Goal: Transaction & Acquisition: Book appointment/travel/reservation

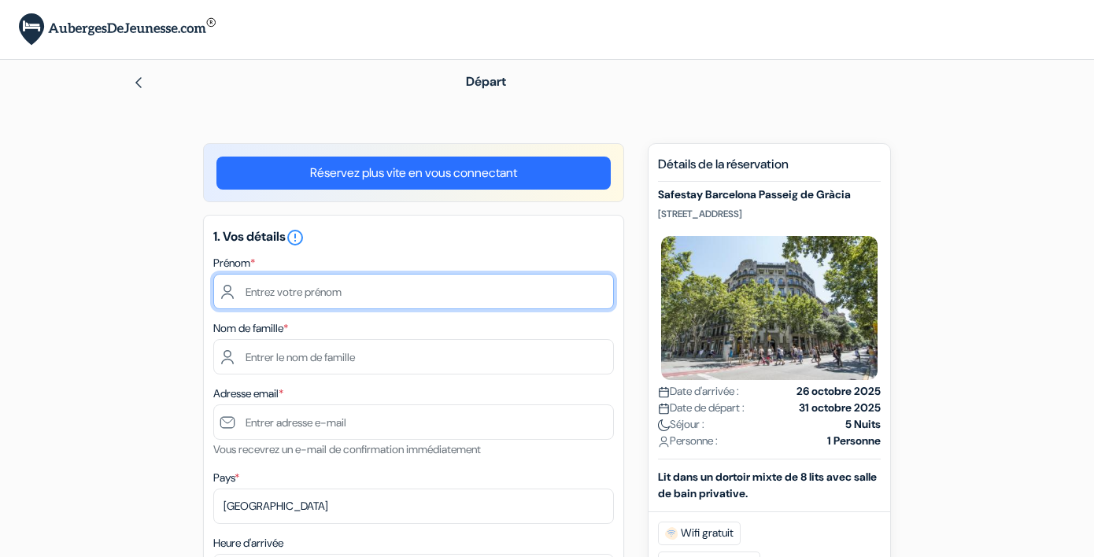
click at [434, 305] on input "text" at bounding box center [413, 291] width 401 height 35
type input "Anna"
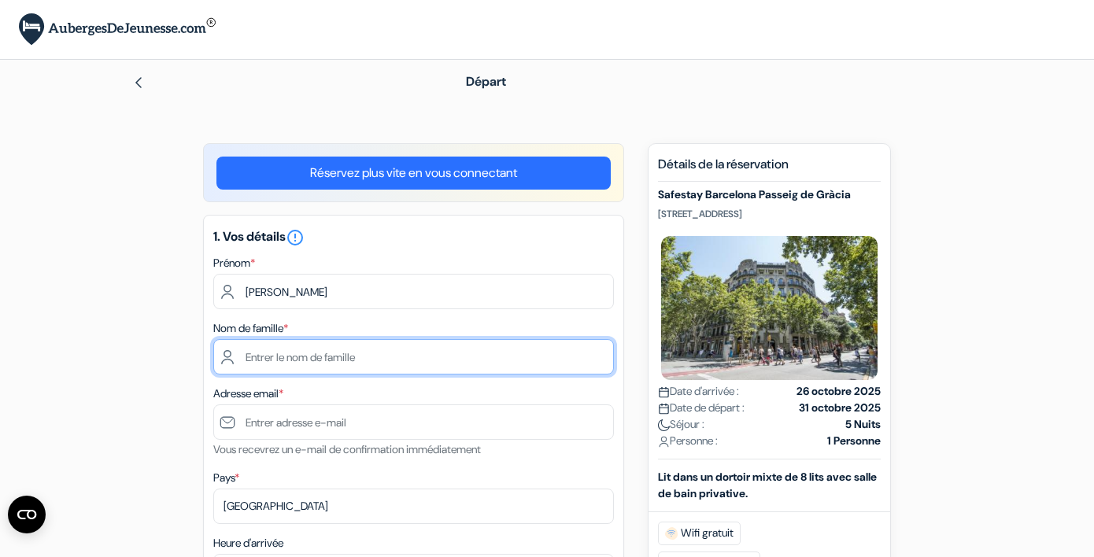
click at [346, 369] on input "text" at bounding box center [413, 356] width 401 height 35
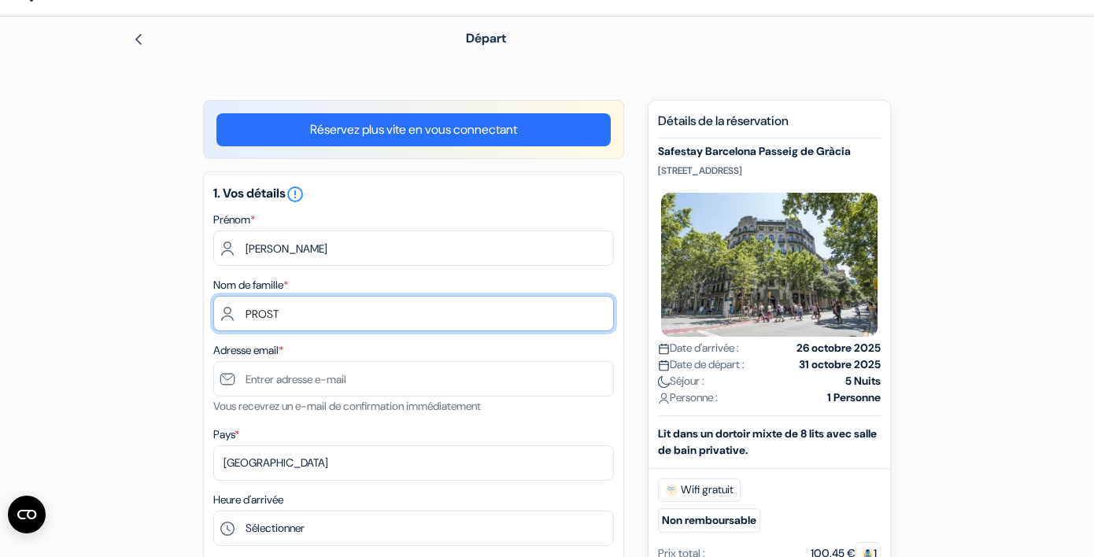
scroll to position [114, 0]
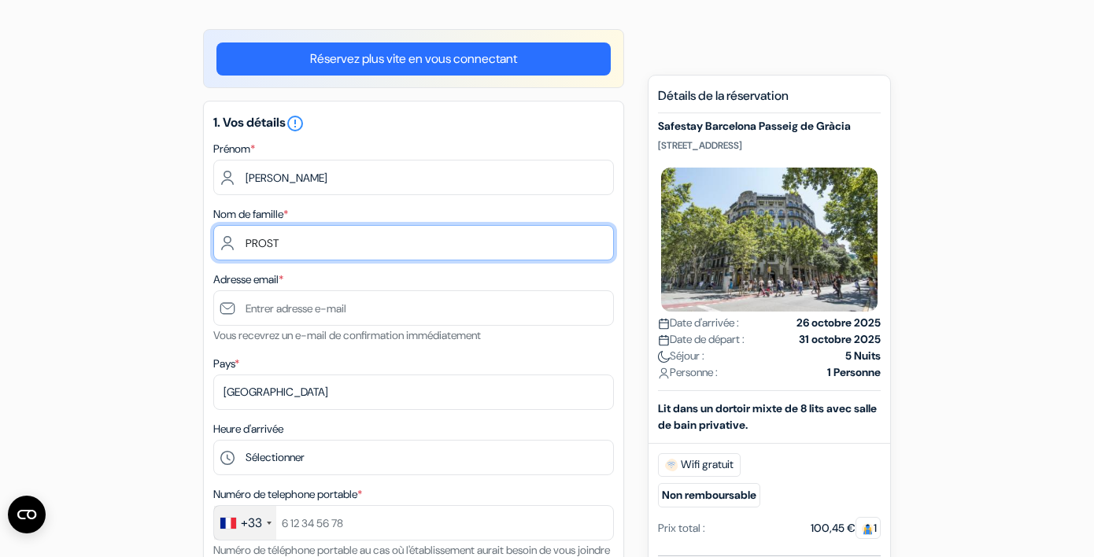
type input "PROST"
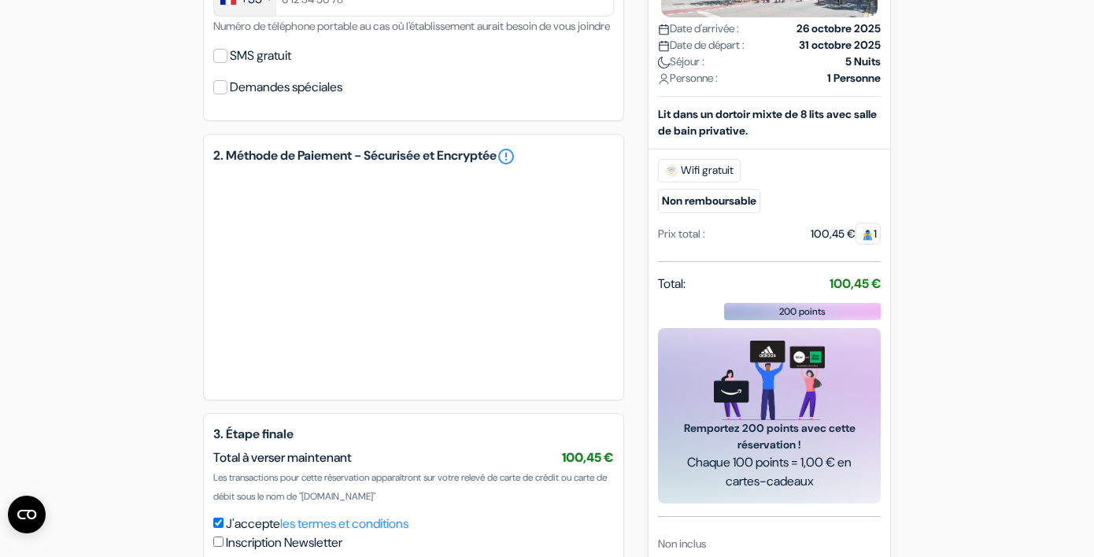
scroll to position [0, 0]
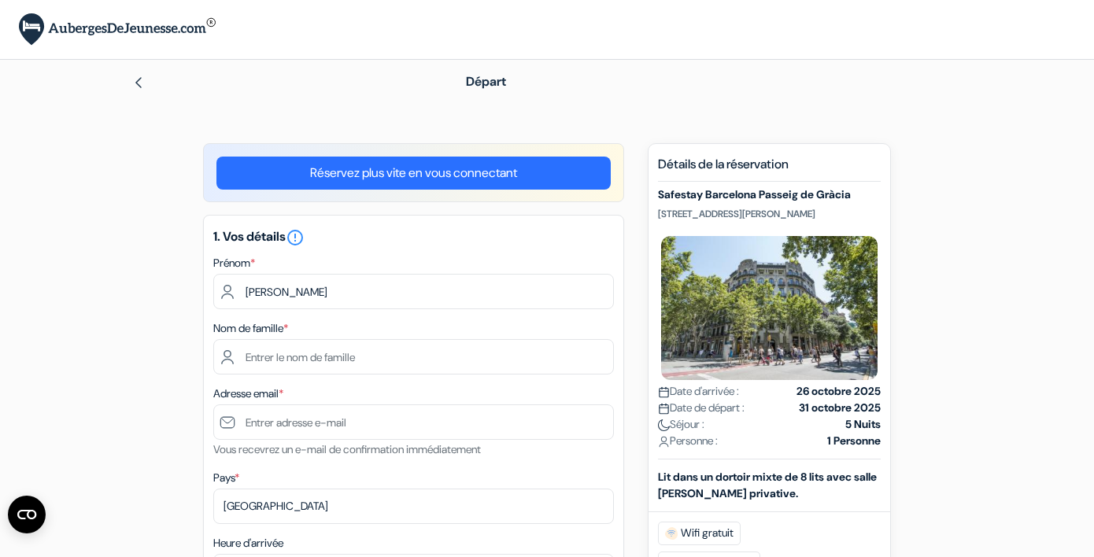
type input "[PERSON_NAME]"
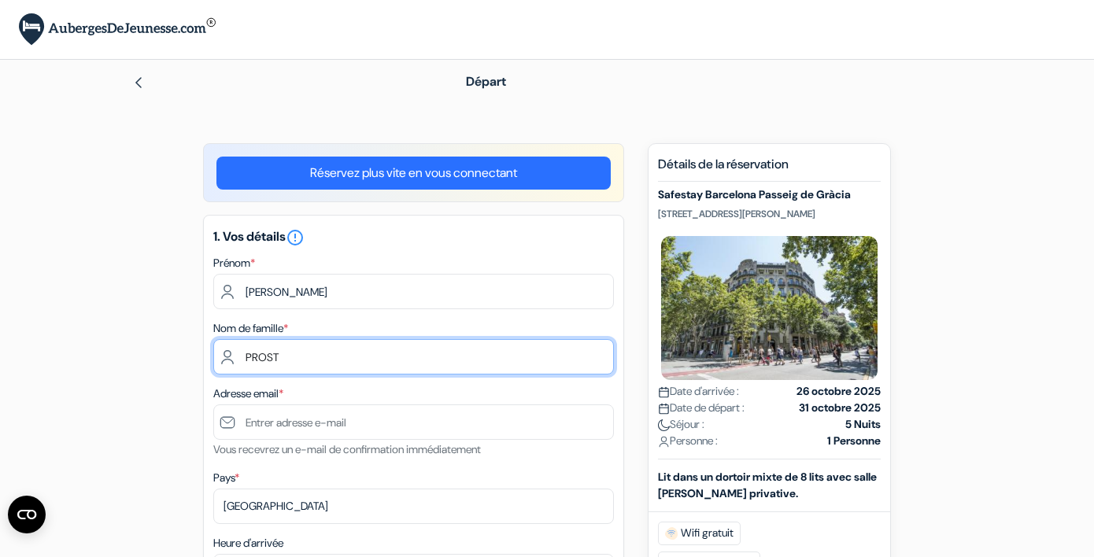
type input "PROST"
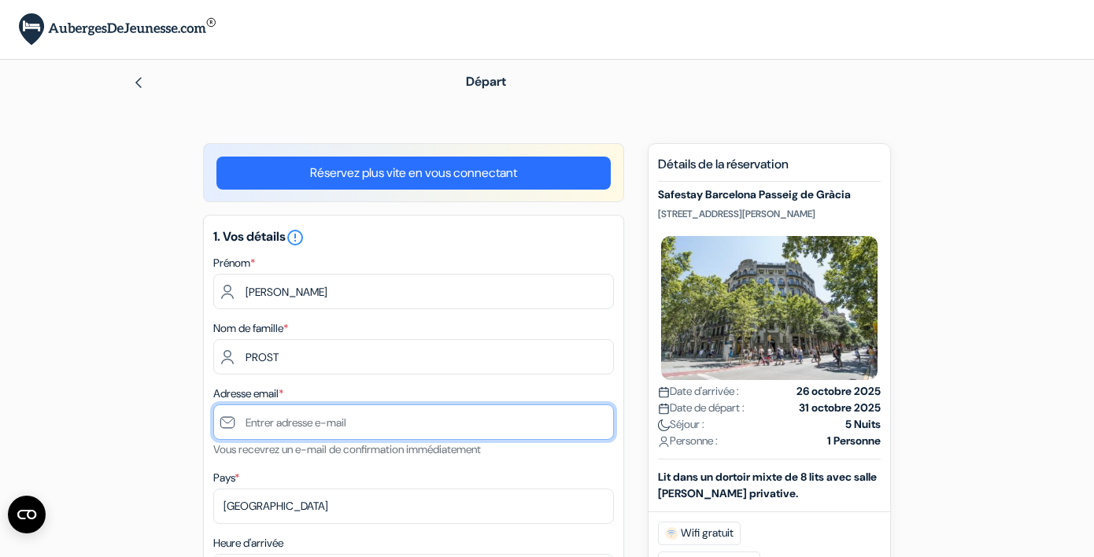
click at [339, 434] on input "text" at bounding box center [413, 422] width 401 height 35
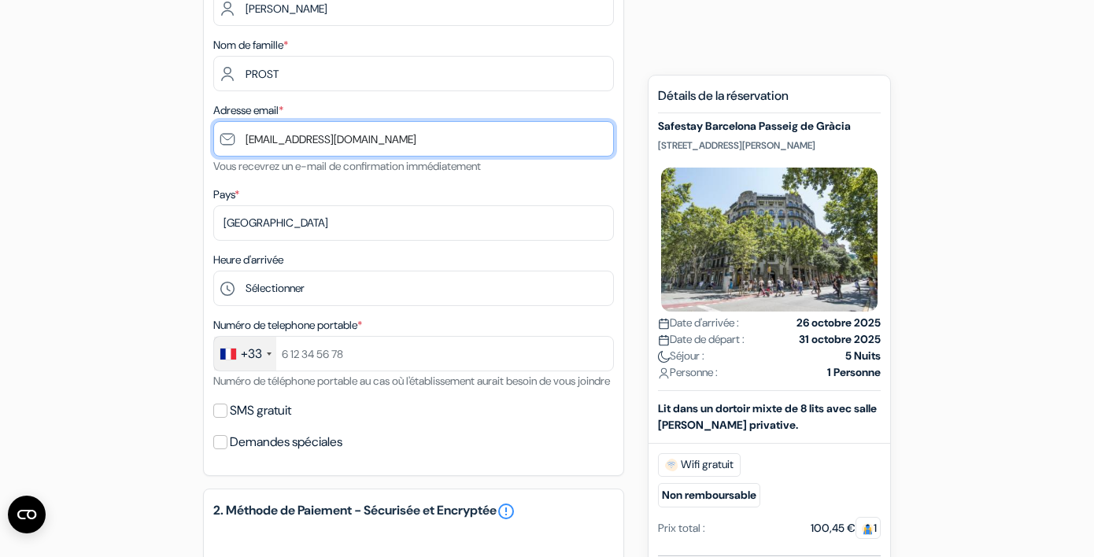
scroll to position [309, 0]
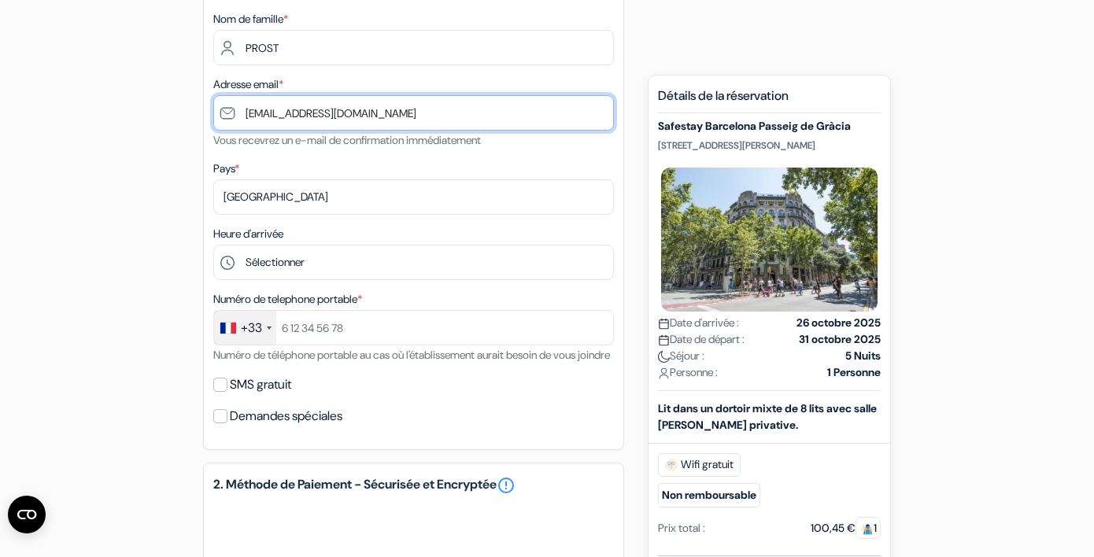
type input "[EMAIL_ADDRESS][DOMAIN_NAME]"
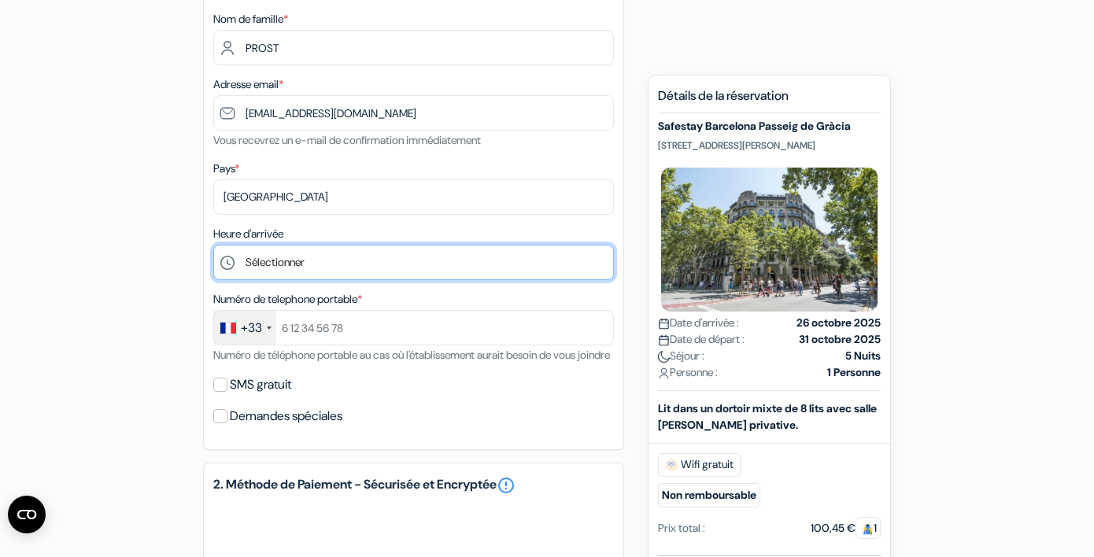
click at [334, 262] on select "Sélectionner 1:00 2:00 3:00 4:00 5:00 6:00 7:00 8:00 9:00 10:00 11:00 12:00 13:…" at bounding box center [413, 262] width 401 height 35
select select "22"
click option "22:00" at bounding box center [0, 0] width 0 height 0
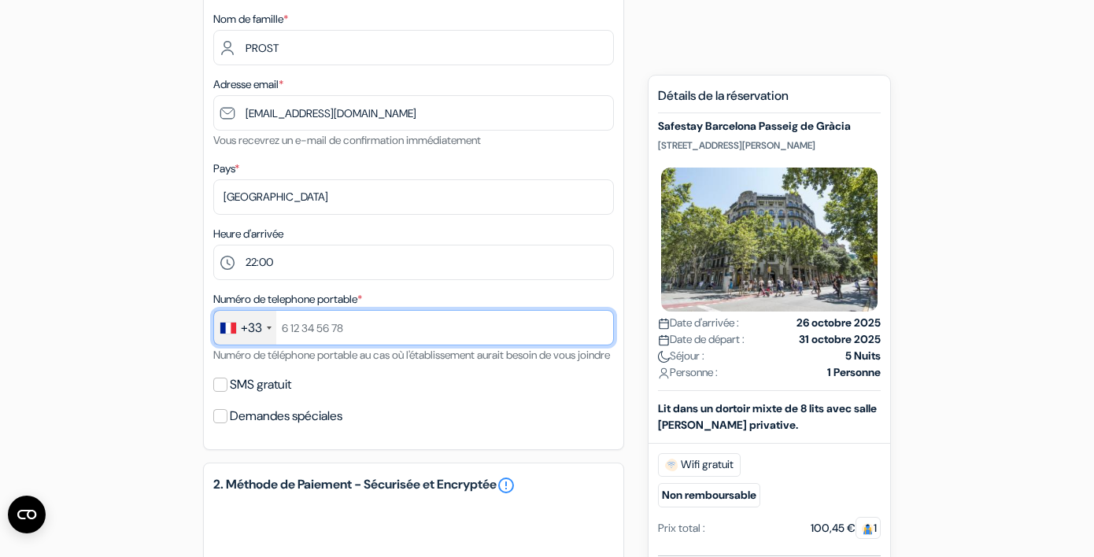
click at [323, 335] on input "text" at bounding box center [413, 327] width 401 height 35
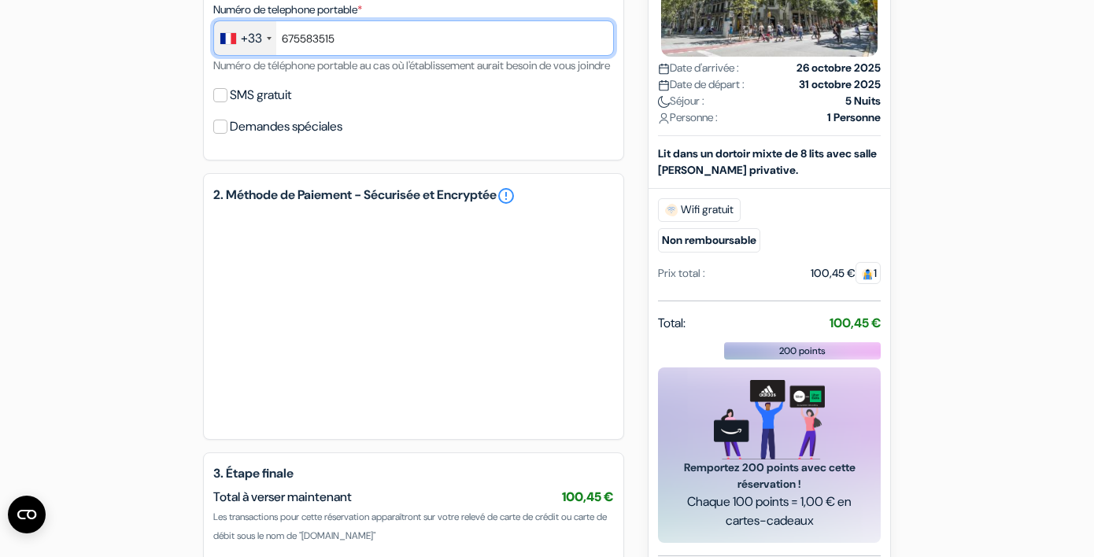
scroll to position [609, 0]
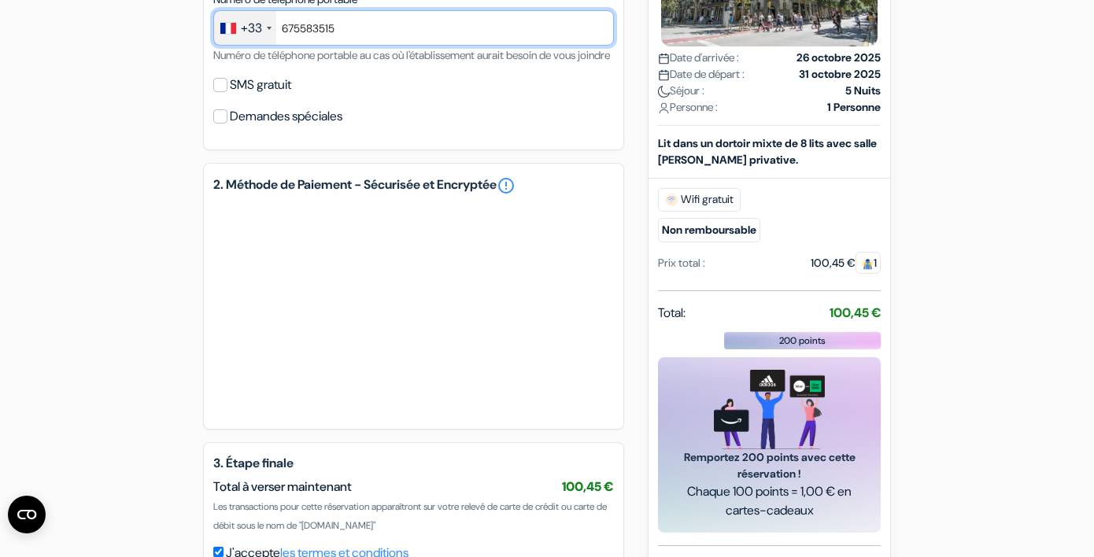
type input "675583515"
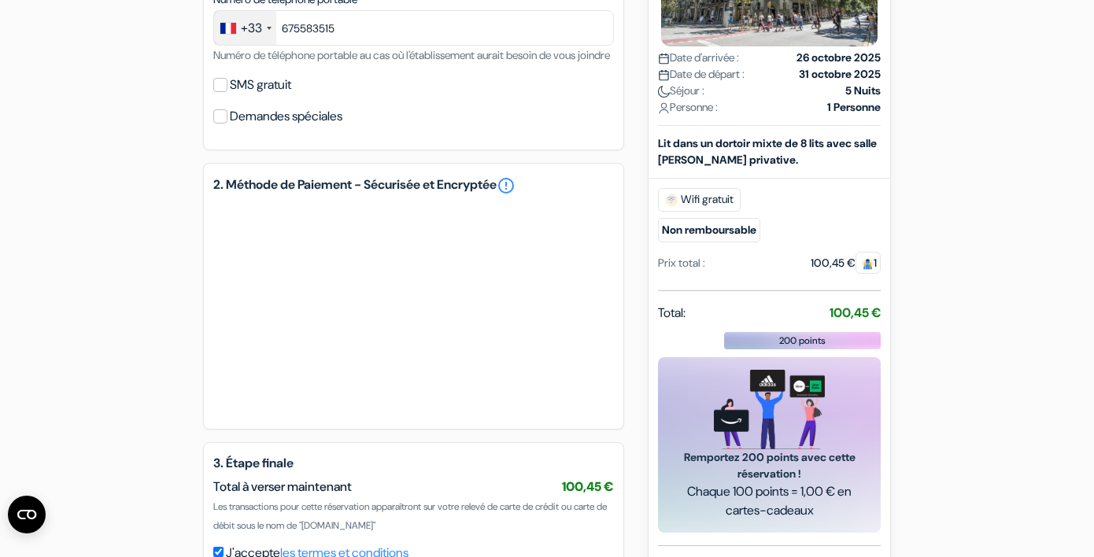
click at [187, 364] on div "add_box Safestay Barcelona Passeig de Gràcia Passeig de Gràcia 33, Barcelone, E…" at bounding box center [546, 111] width 897 height 1154
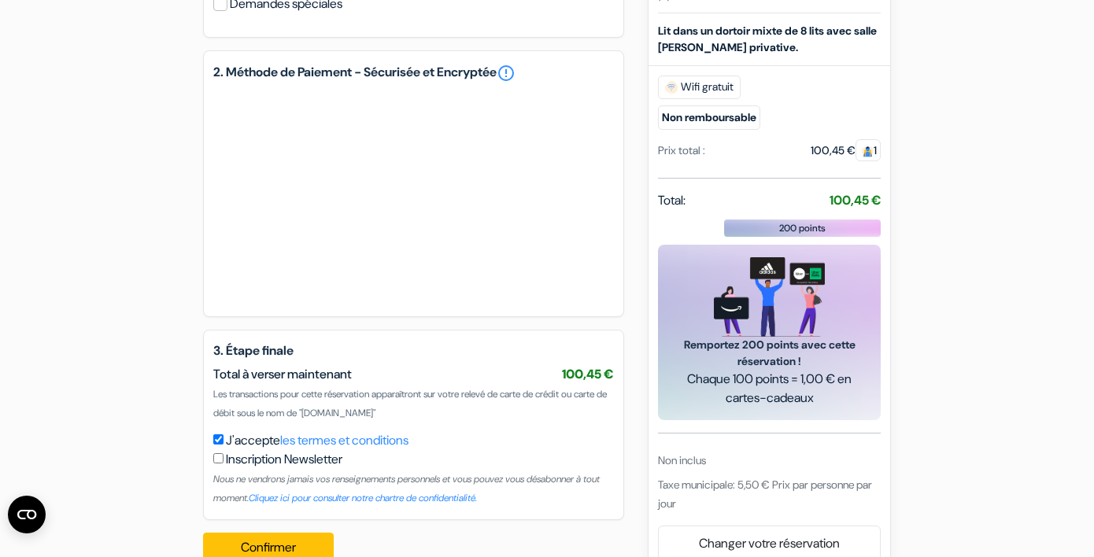
scroll to position [777, 0]
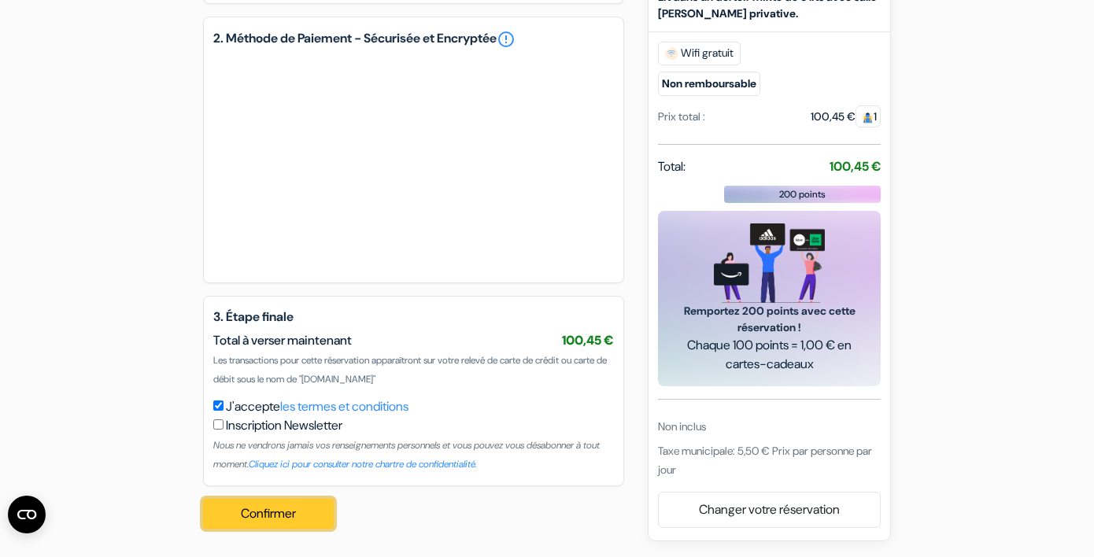
click at [282, 508] on button "Confirmer Loading..." at bounding box center [268, 514] width 131 height 30
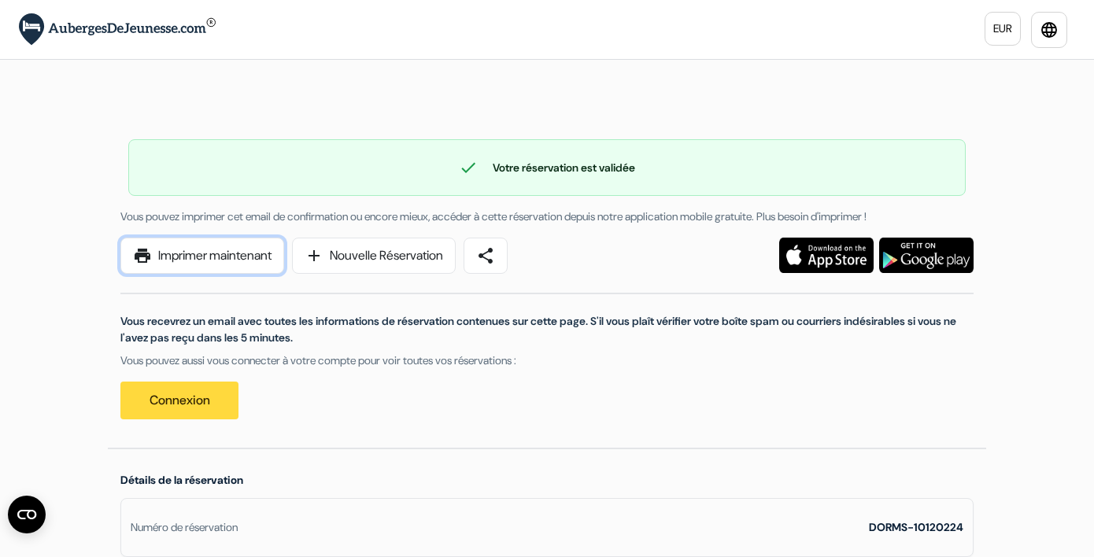
click at [200, 262] on link "print Imprimer maintenant" at bounding box center [202, 256] width 164 height 36
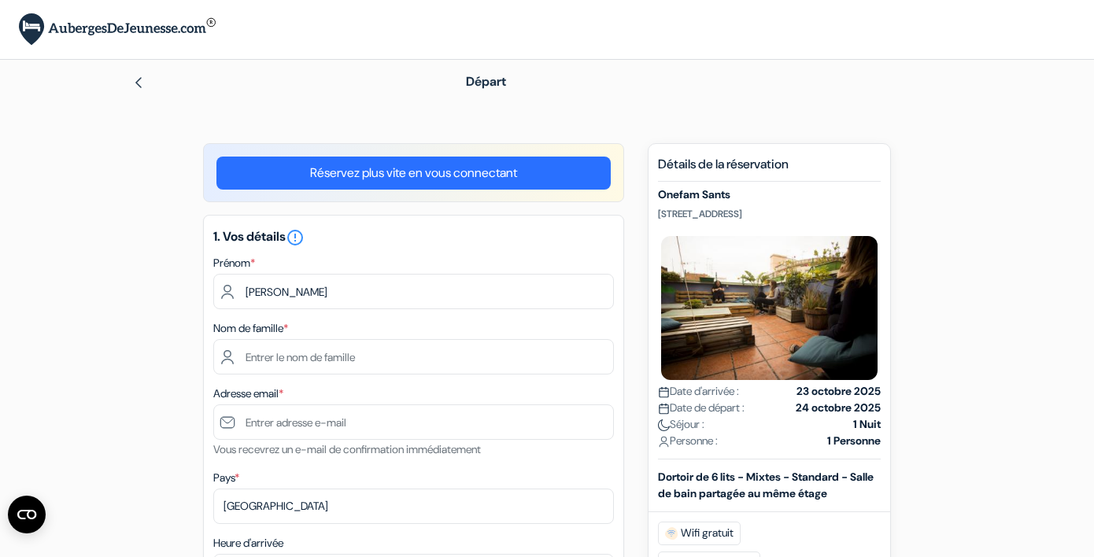
type input "[PERSON_NAME]"
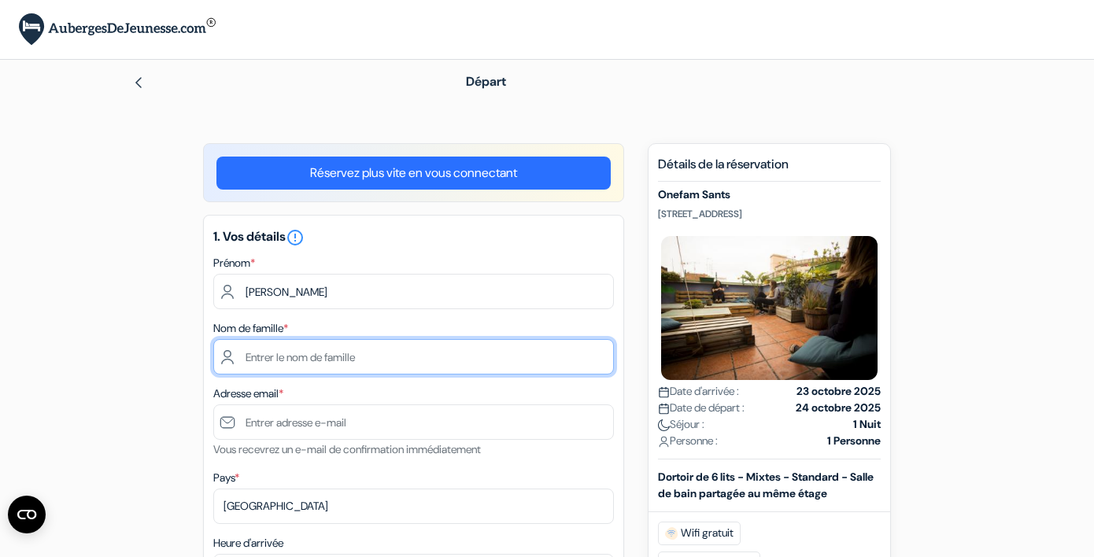
click at [299, 364] on input "text" at bounding box center [413, 356] width 401 height 35
type input "PROST"
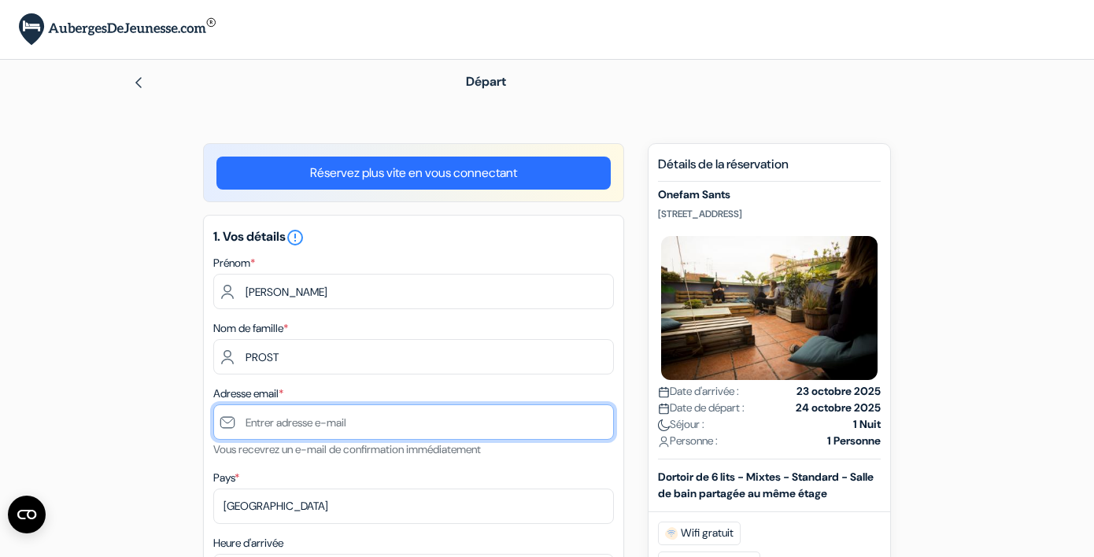
click at [309, 433] on input "text" at bounding box center [413, 422] width 401 height 35
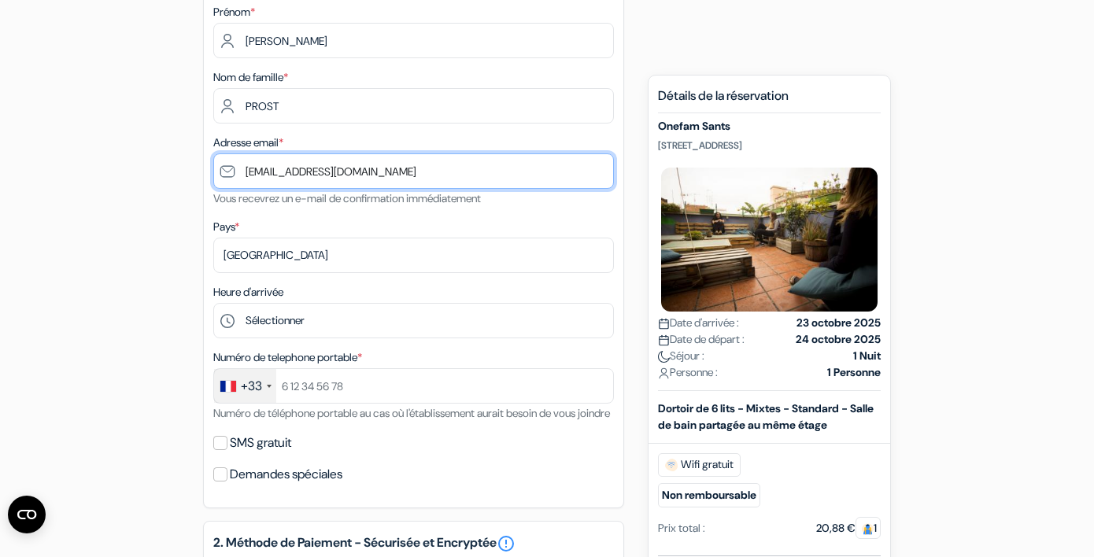
scroll to position [282, 0]
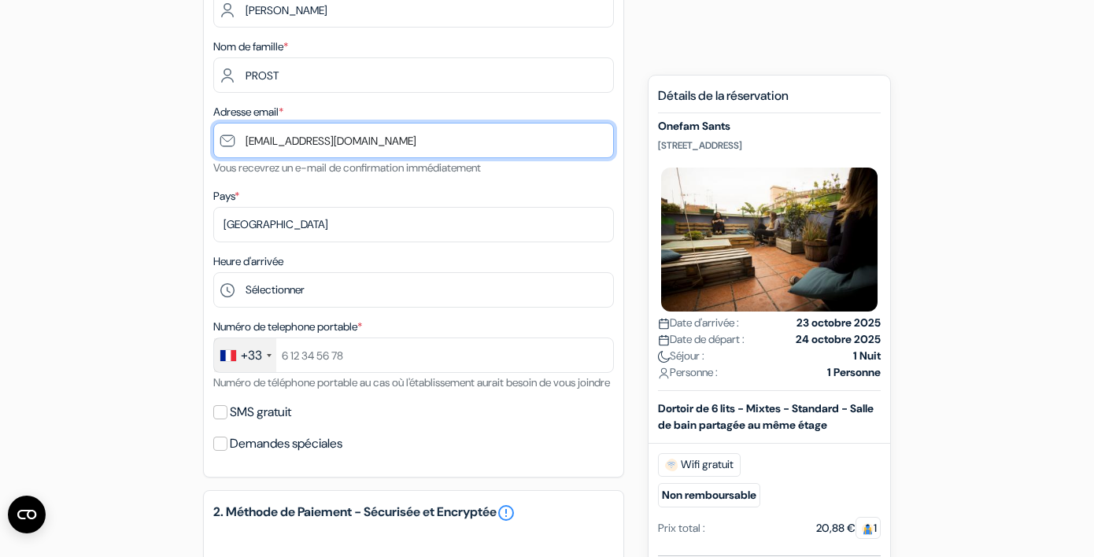
type input "[EMAIL_ADDRESS][DOMAIN_NAME]"
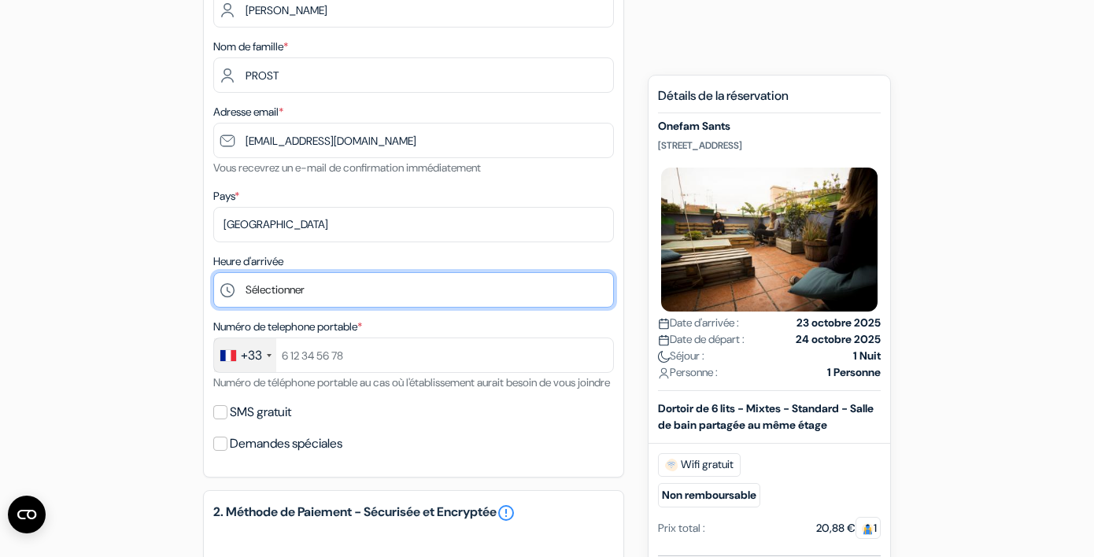
click at [312, 304] on select "Sélectionner 1:00 2:00 3:00 4:00 5:00 6:00 7:00 8:00 9:00 10:00 11:00 12:00 13:…" at bounding box center [413, 289] width 401 height 35
select select "20"
click option "20:00" at bounding box center [0, 0] width 0 height 0
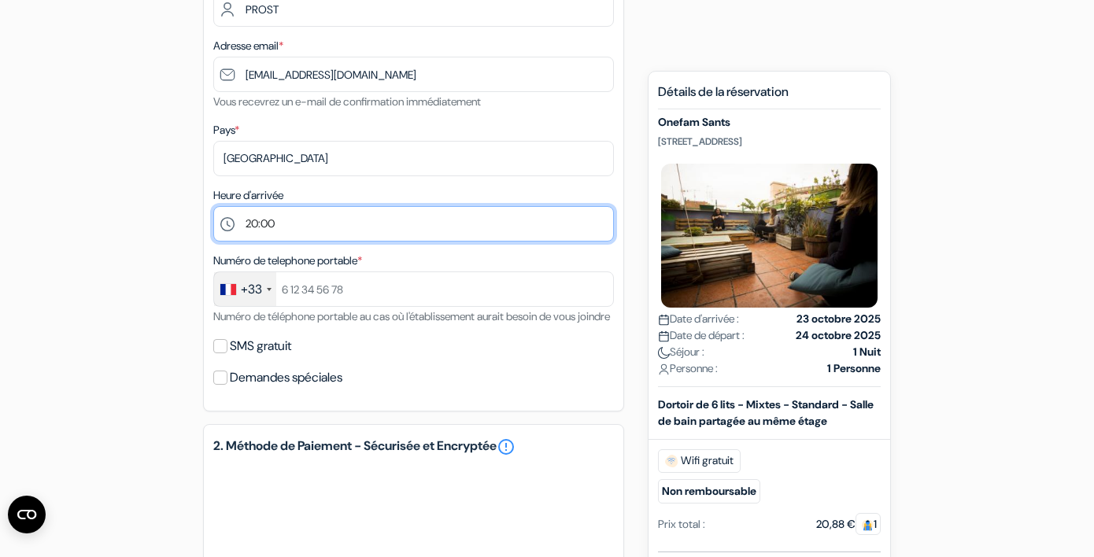
scroll to position [371, 0]
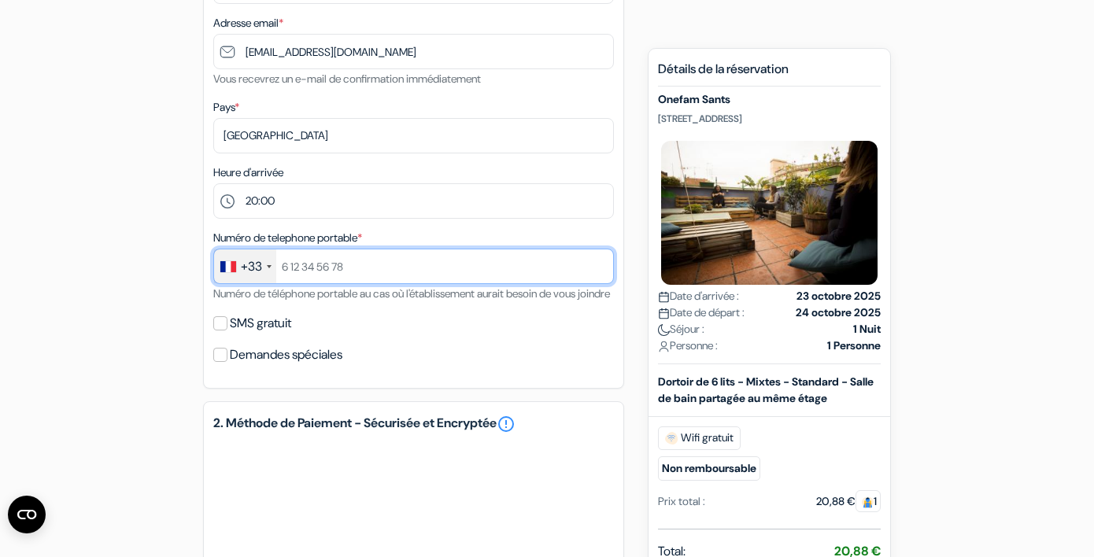
click at [292, 284] on input "text" at bounding box center [413, 266] width 401 height 35
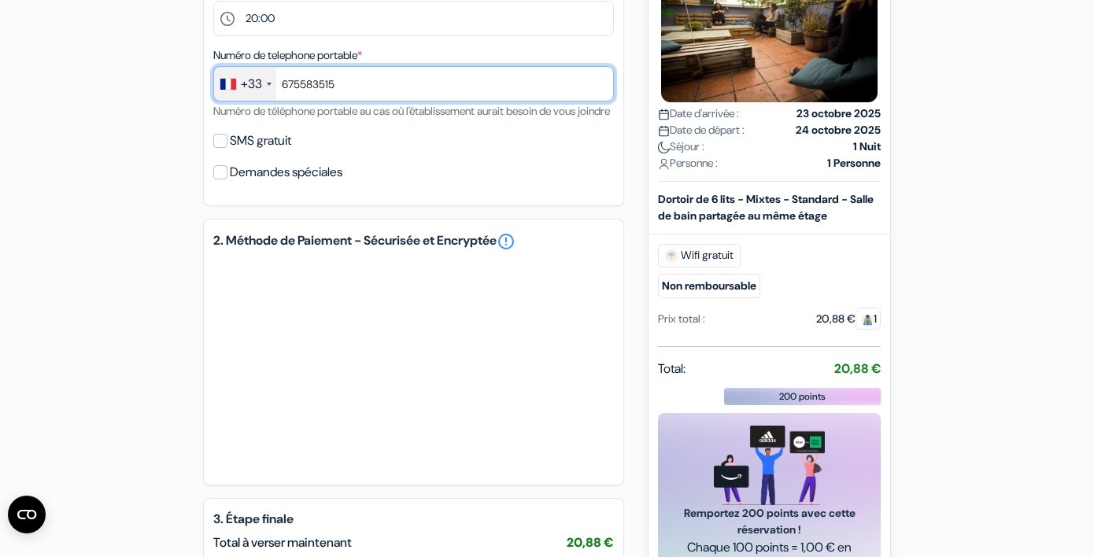
scroll to position [617, 0]
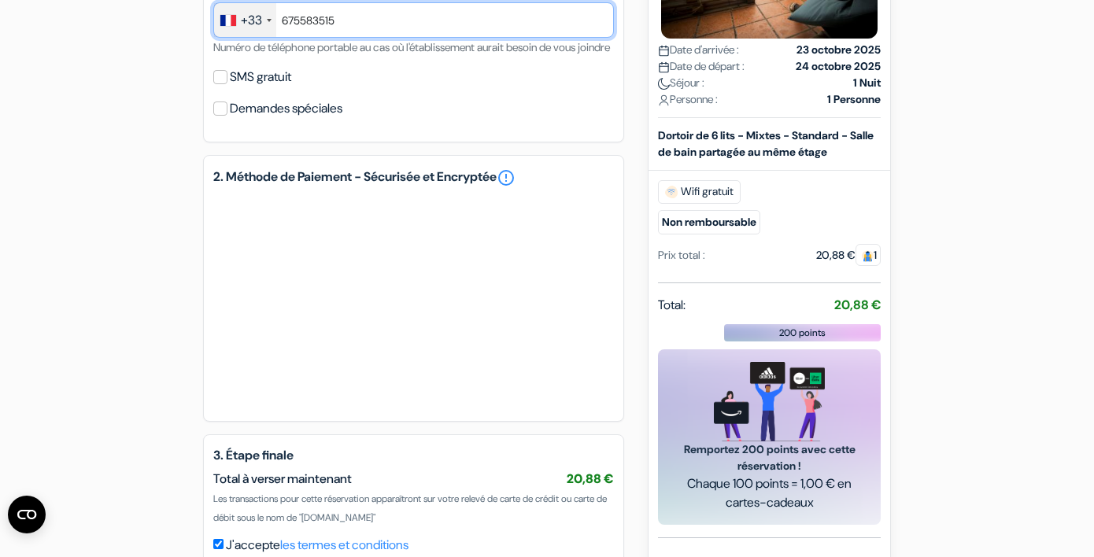
type input "675583515"
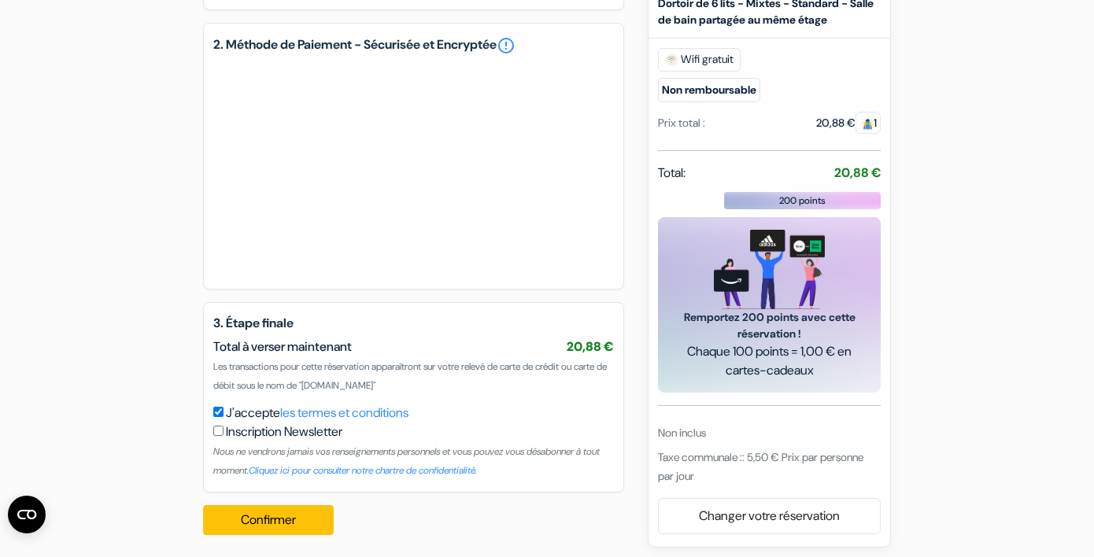
scroll to position [777, 0]
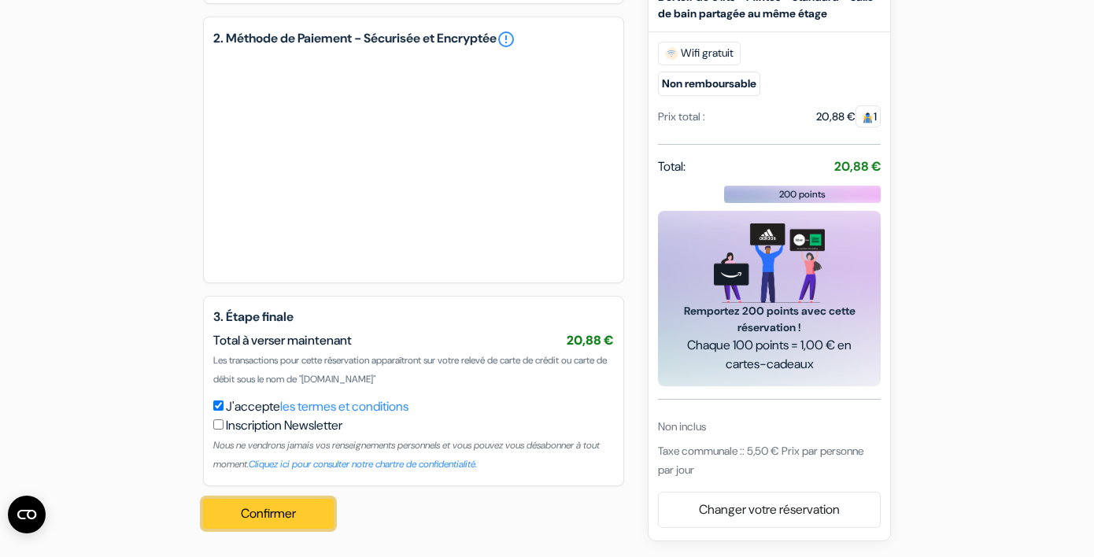
click at [267, 509] on button "Confirmer Loading..." at bounding box center [268, 514] width 131 height 30
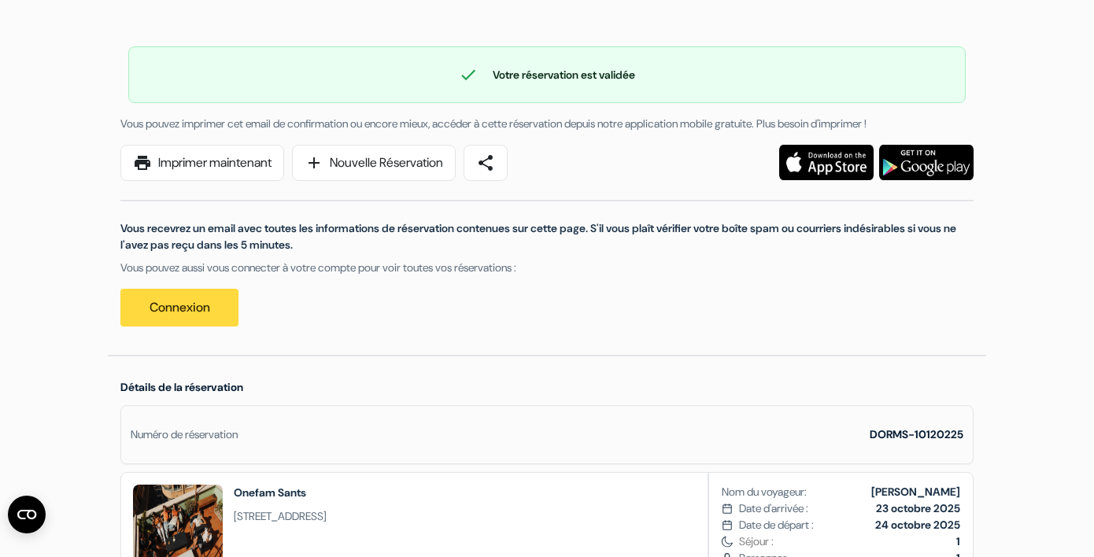
scroll to position [192, 0]
